Goal: Find specific page/section

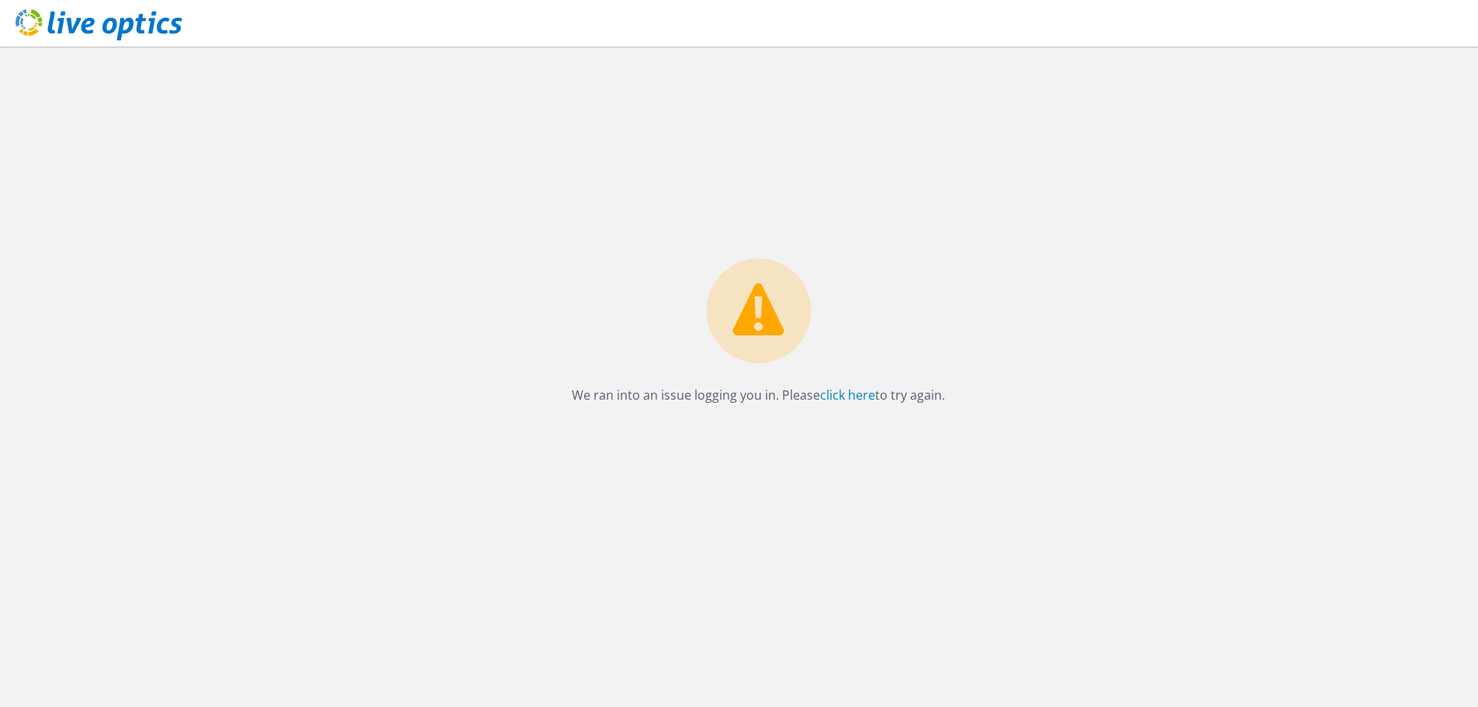
click at [117, 25] on icon at bounding box center [99, 25] width 167 height 32
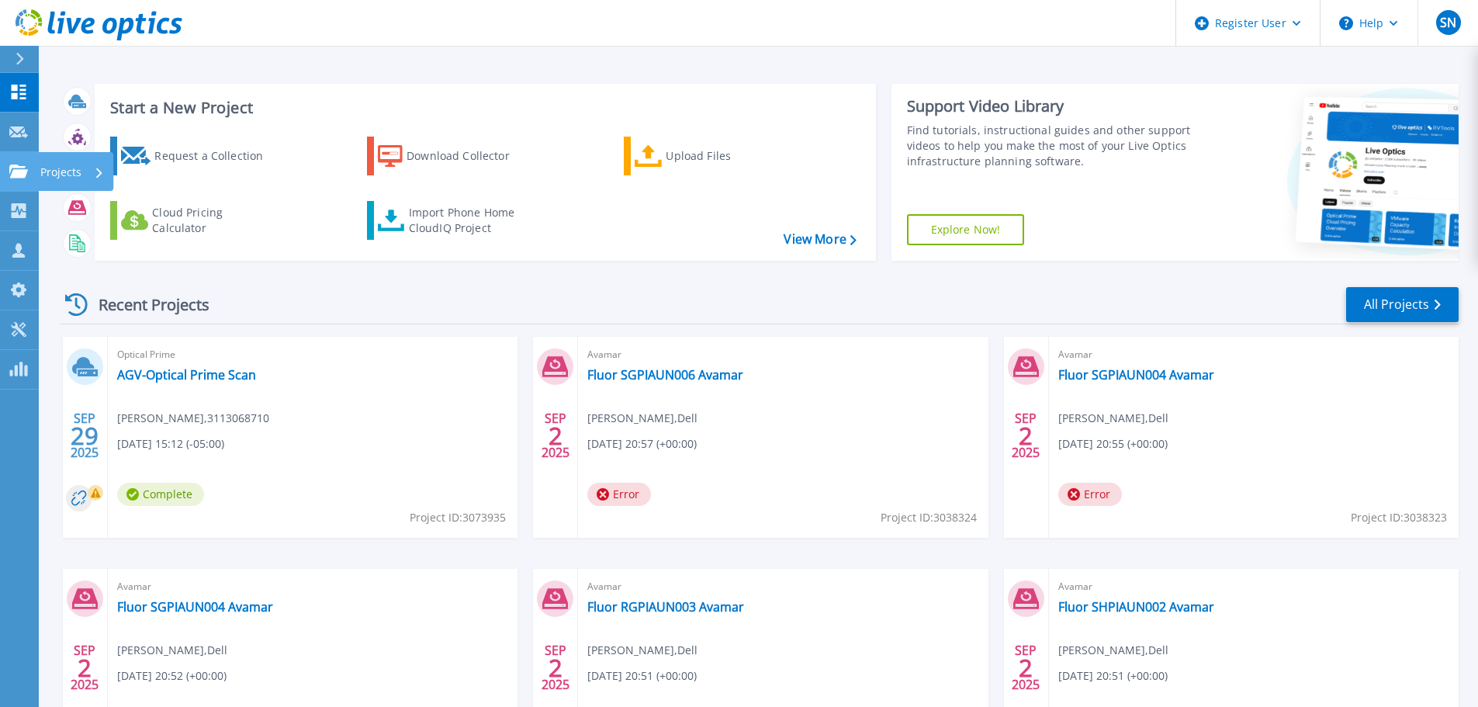
click at [29, 165] on div "Projects" at bounding box center [45, 171] width 72 height 14
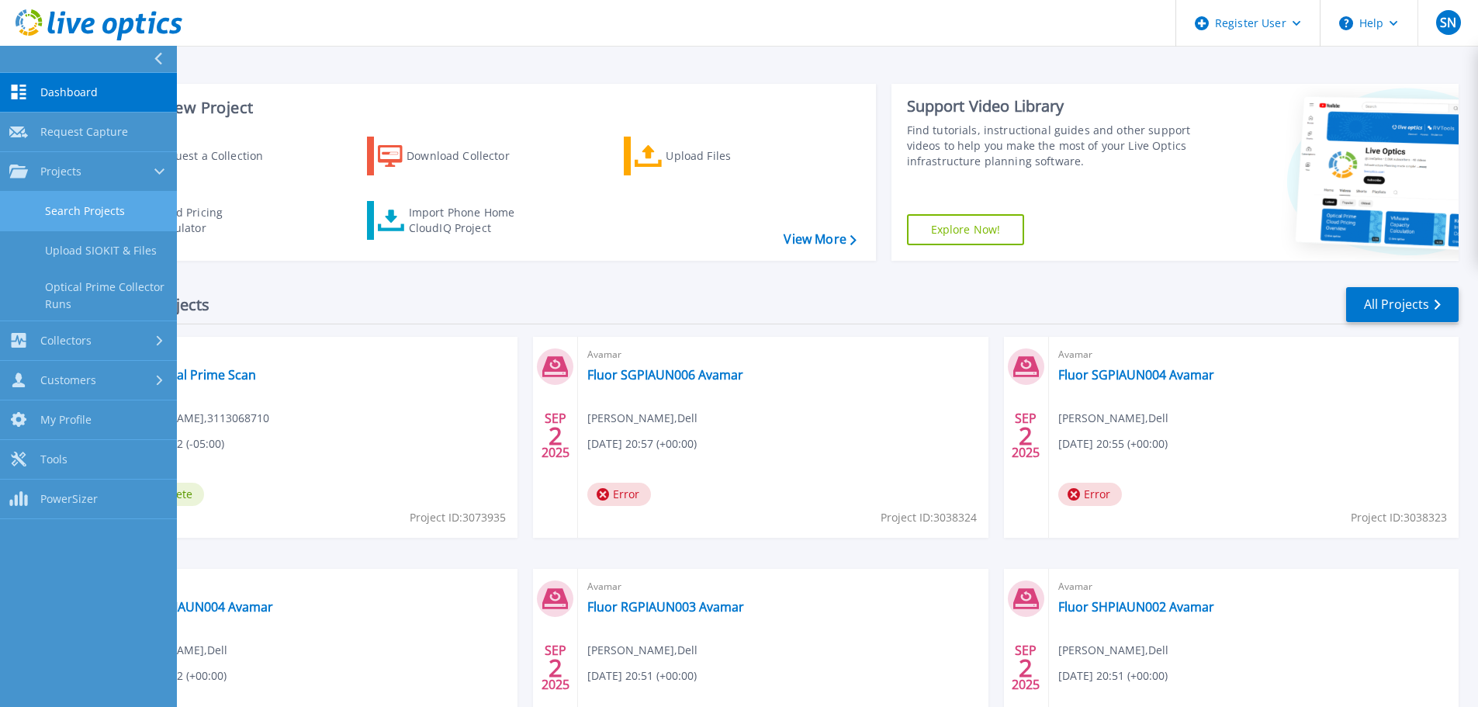
click at [106, 211] on link "Search Projects" at bounding box center [88, 212] width 177 height 40
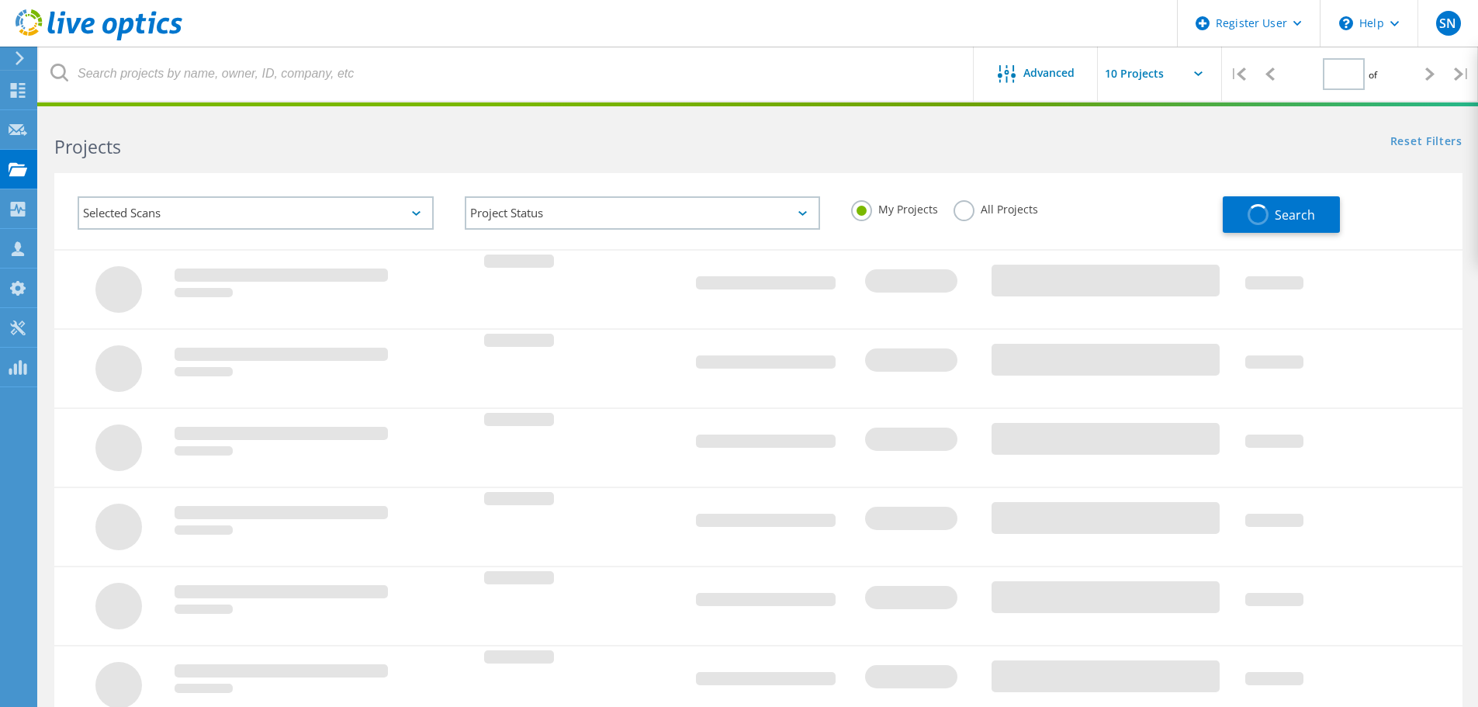
type input "1"
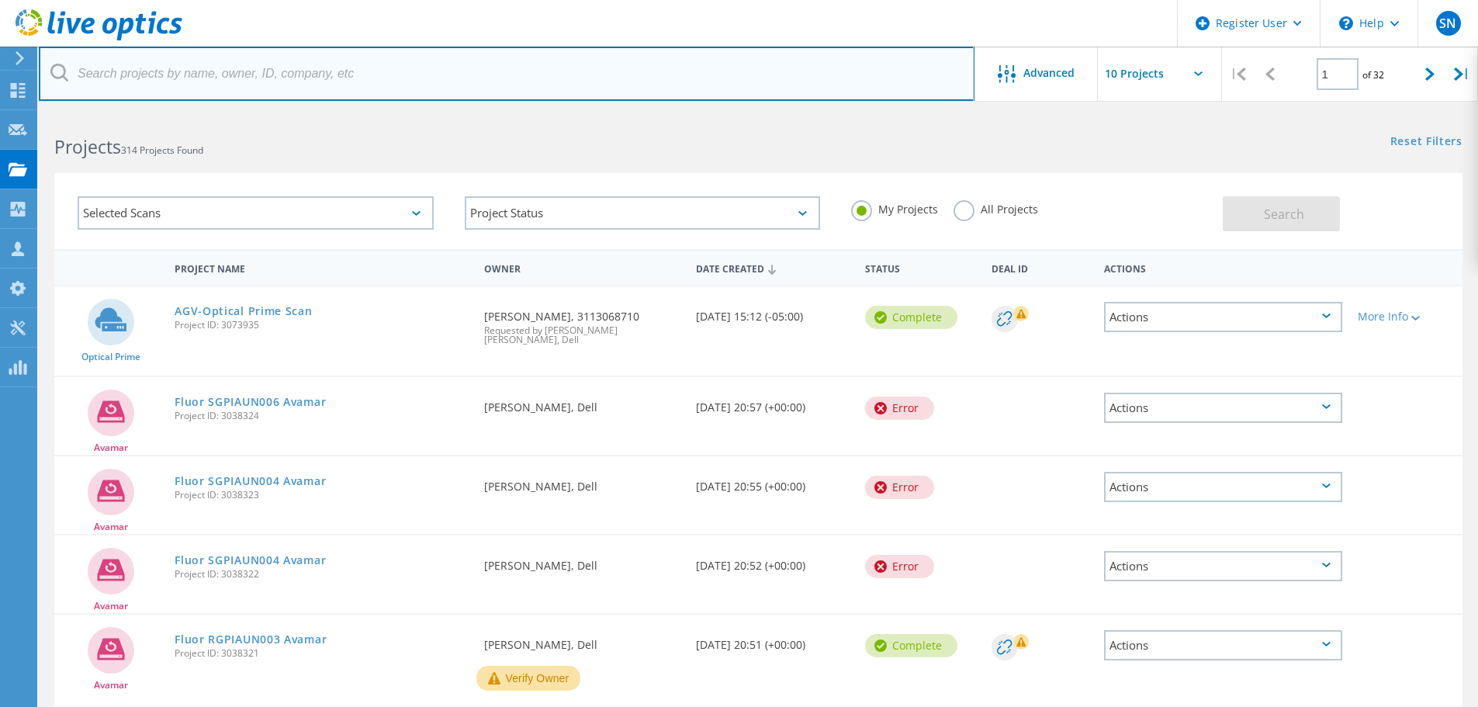
click at [259, 83] on input "text" at bounding box center [507, 74] width 936 height 54
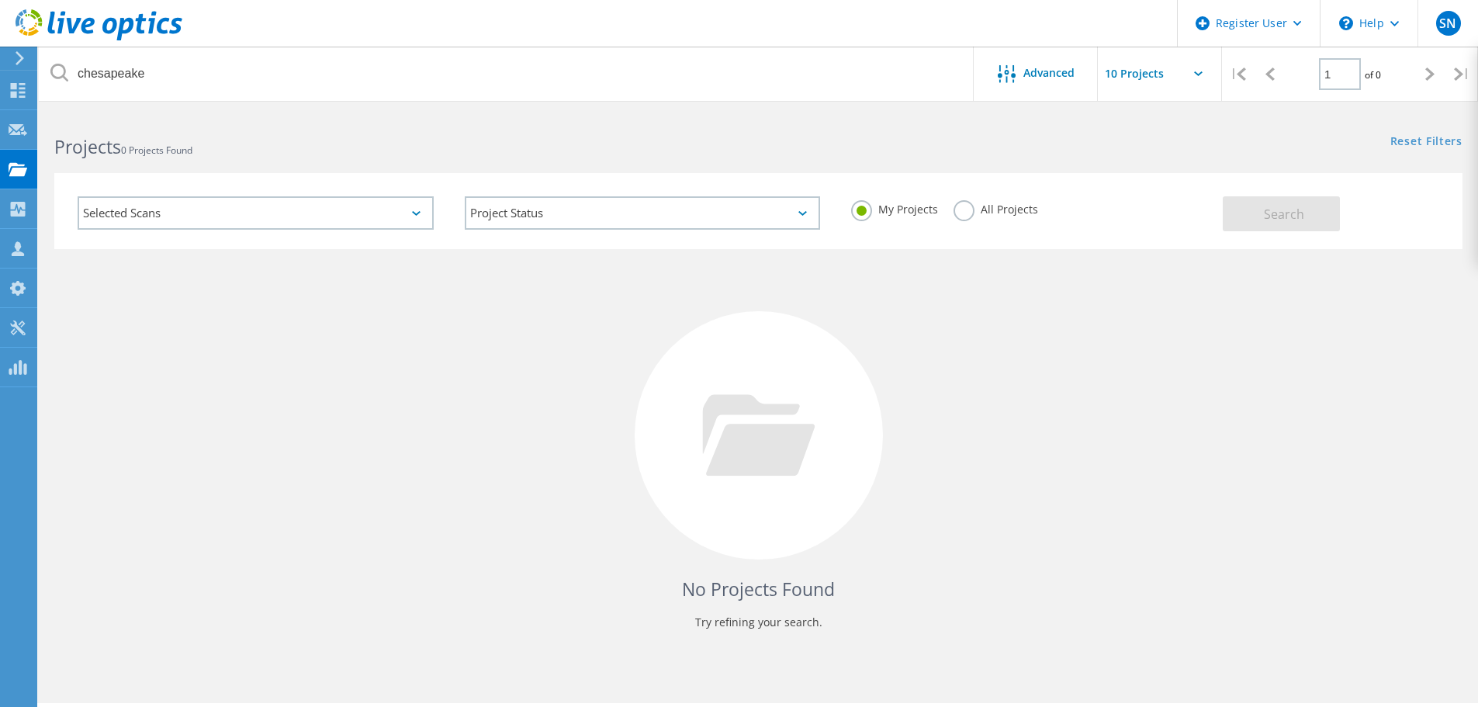
click at [977, 221] on div "All Projects" at bounding box center [995, 211] width 85 height 22
click at [967, 212] on label "All Projects" at bounding box center [995, 207] width 85 height 15
click at [0, 0] on input "All Projects" at bounding box center [0, 0] width 0 height 0
click at [1294, 210] on span "Search" at bounding box center [1284, 214] width 40 height 17
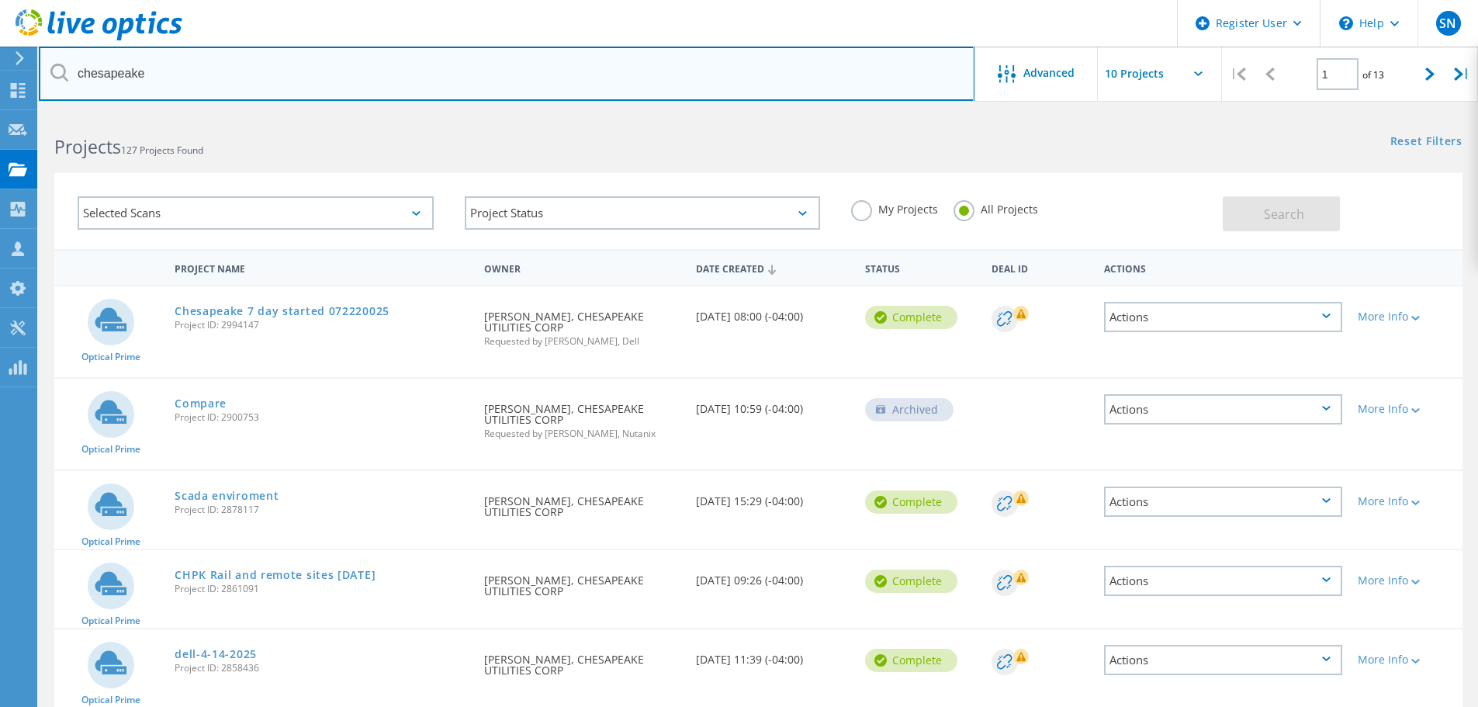
click at [193, 78] on input "chesapeake" at bounding box center [507, 74] width 936 height 54
type input "chesapeake energy"
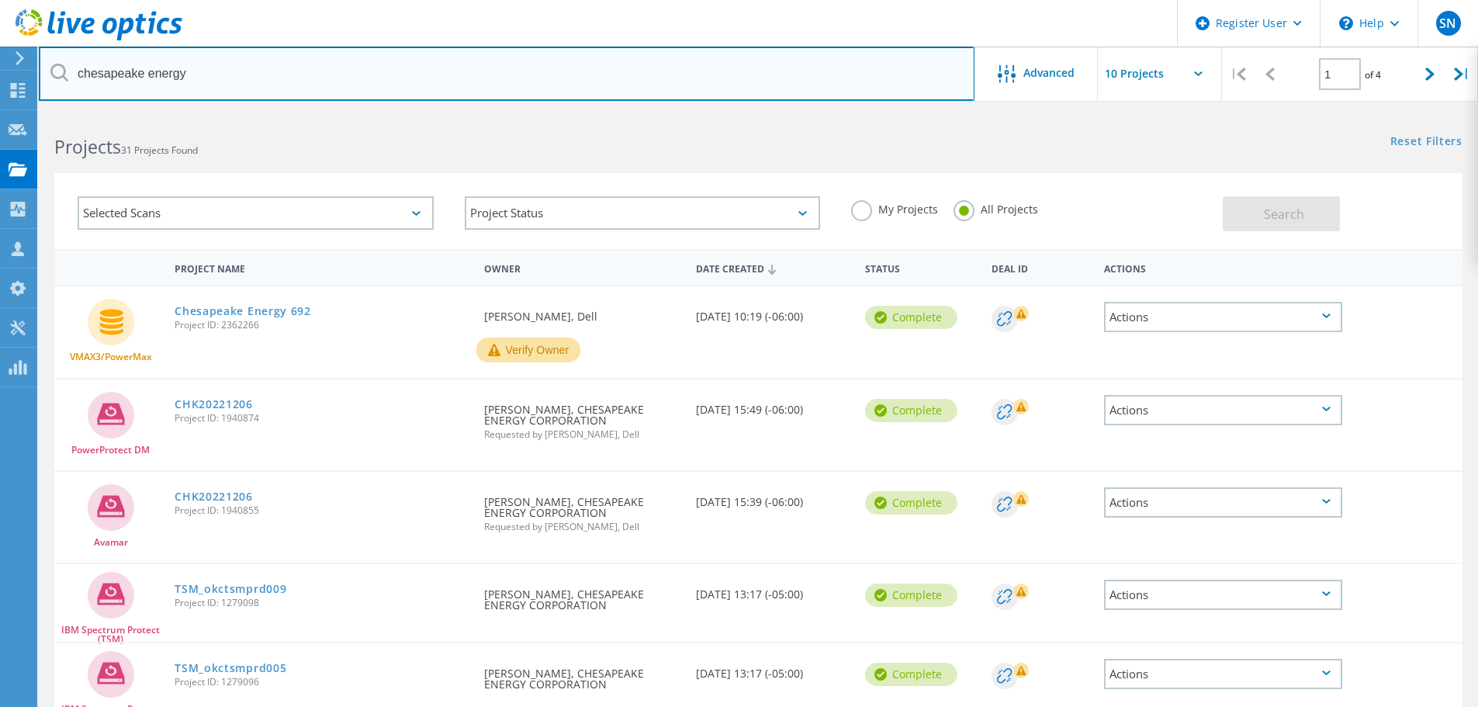
drag, startPoint x: 221, startPoint y: 75, endPoint x: 42, endPoint y: 80, distance: 179.3
click at [42, 80] on input "chesapeake energy" at bounding box center [507, 74] width 936 height 54
